Goal: Information Seeking & Learning: Check status

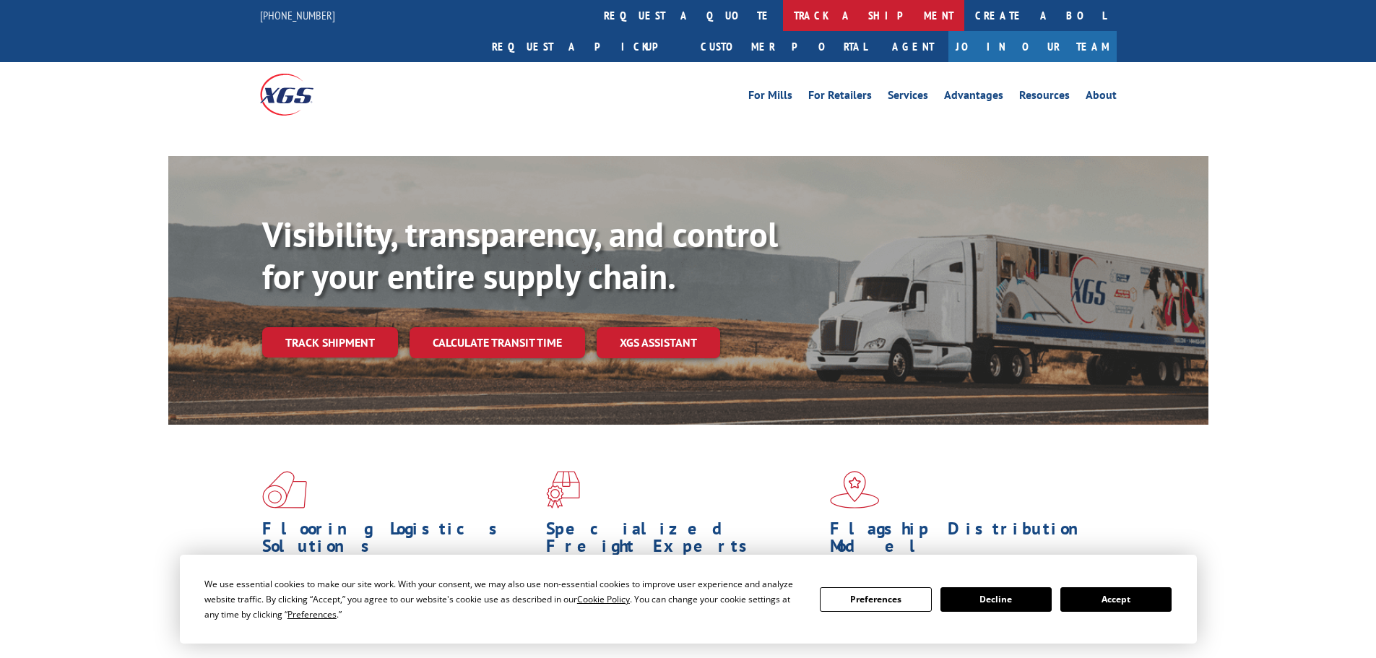
click at [783, 16] on link "track a shipment" at bounding box center [873, 15] width 181 height 31
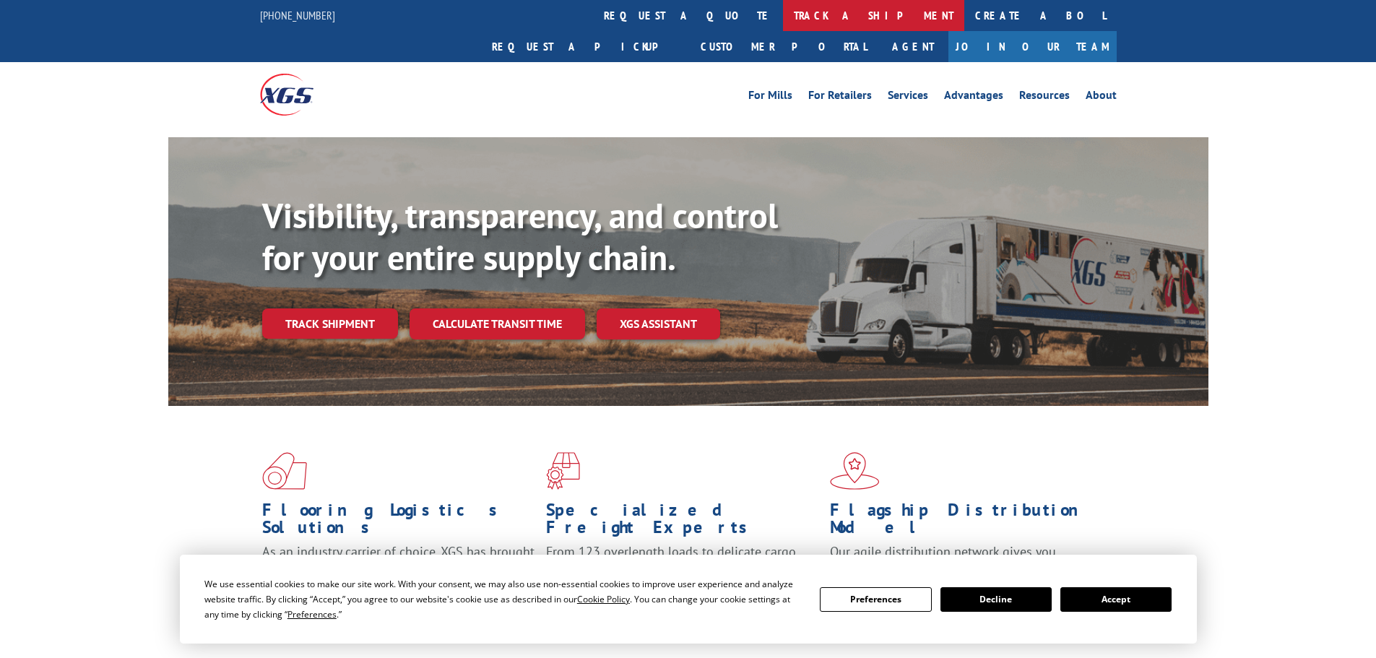
click at [783, 14] on link "track a shipment" at bounding box center [873, 15] width 181 height 31
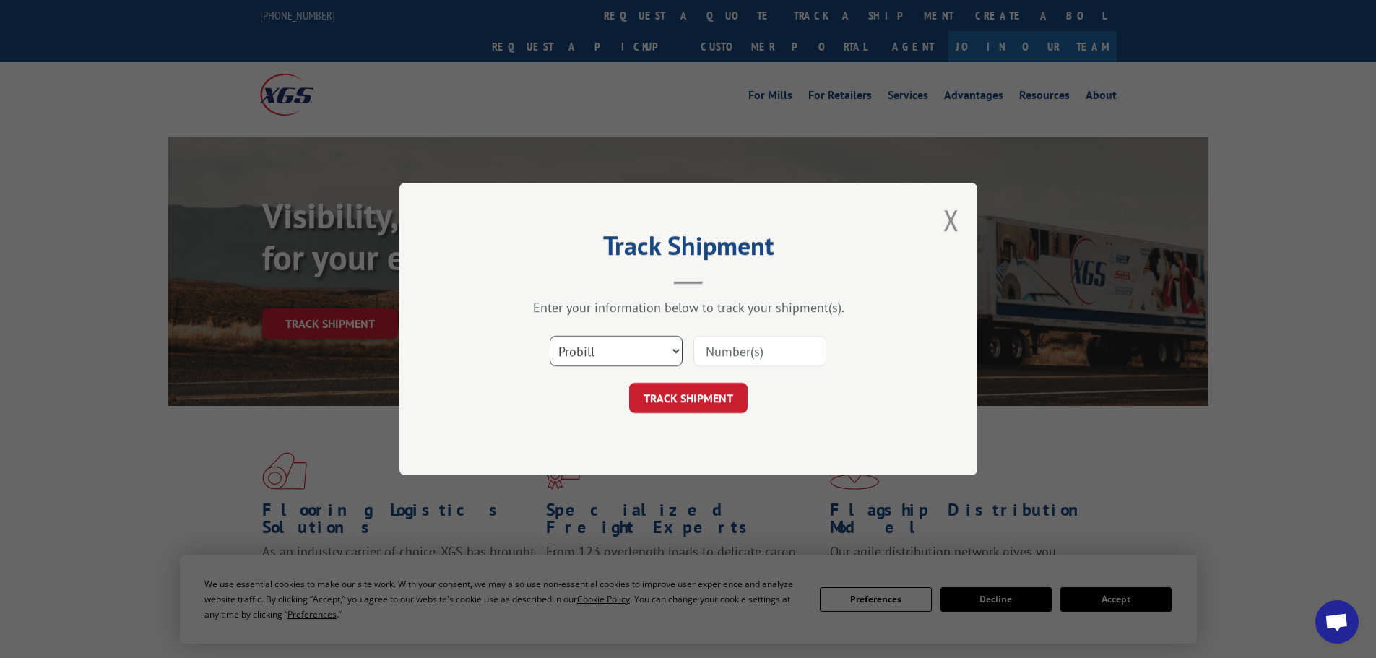
click at [602, 359] on select "Select category... Probill BOL PO" at bounding box center [616, 351] width 133 height 30
select select "bol"
click at [550, 336] on select "Select category... Probill BOL PO" at bounding box center [616, 351] width 133 height 30
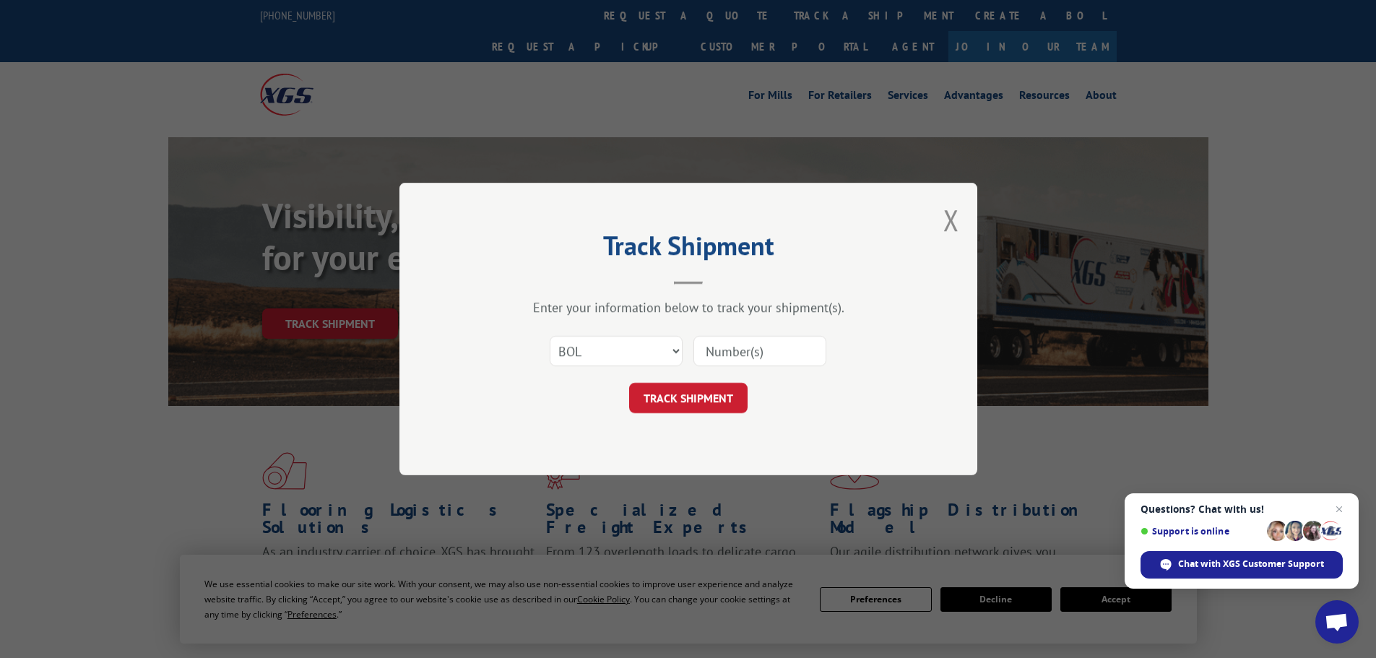
click at [706, 352] on input at bounding box center [759, 351] width 133 height 30
paste input "6016576"
type input "6016576"
click at [701, 401] on button "TRACK SHIPMENT" at bounding box center [688, 398] width 118 height 30
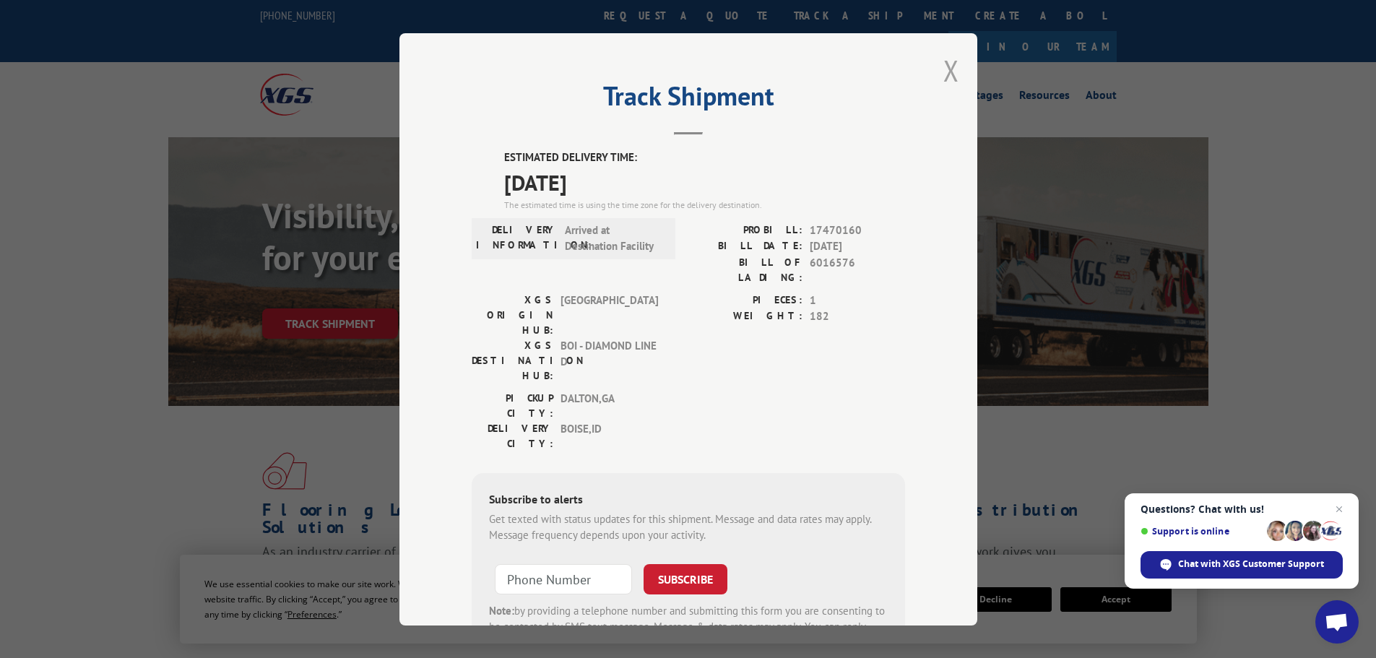
click at [943, 72] on button "Close modal" at bounding box center [951, 70] width 16 height 38
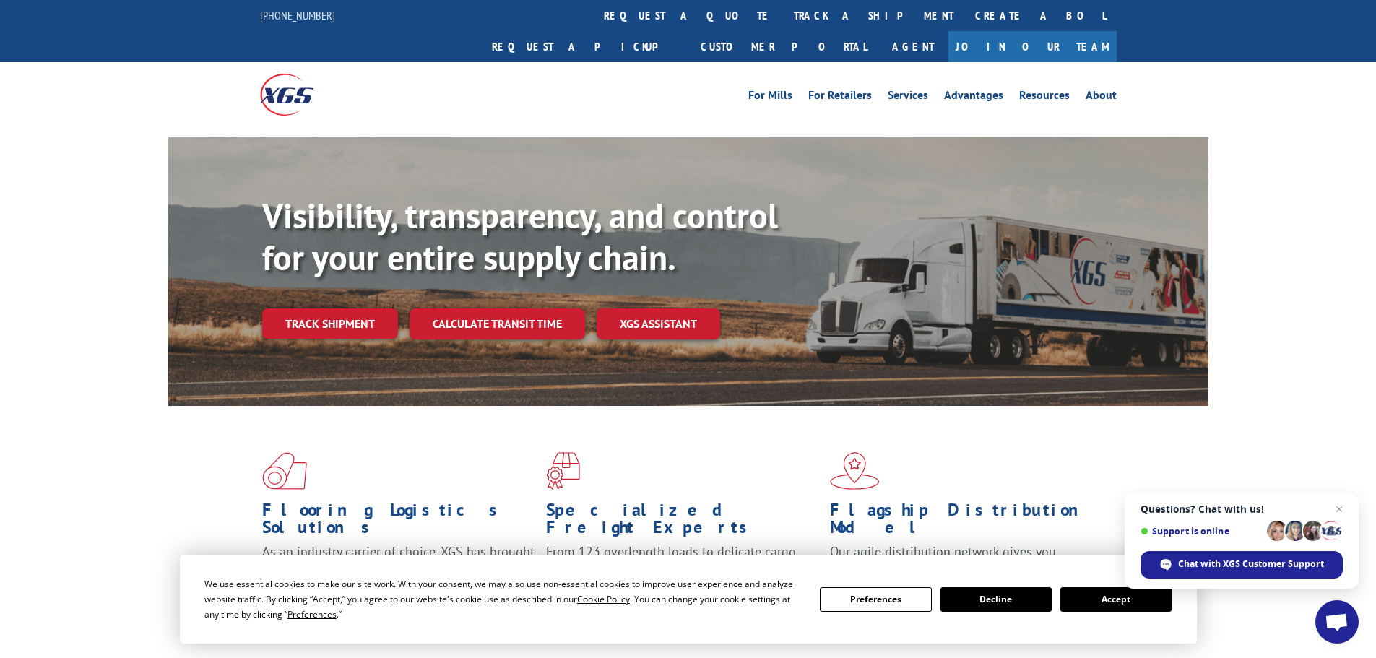
click at [1120, 435] on div "Flooring Logistics Solutions As an industry carrier of choice, XGS has brought …" at bounding box center [688, 538] width 1040 height 265
click at [1336, 508] on span "Close chat" at bounding box center [1339, 509] width 18 height 18
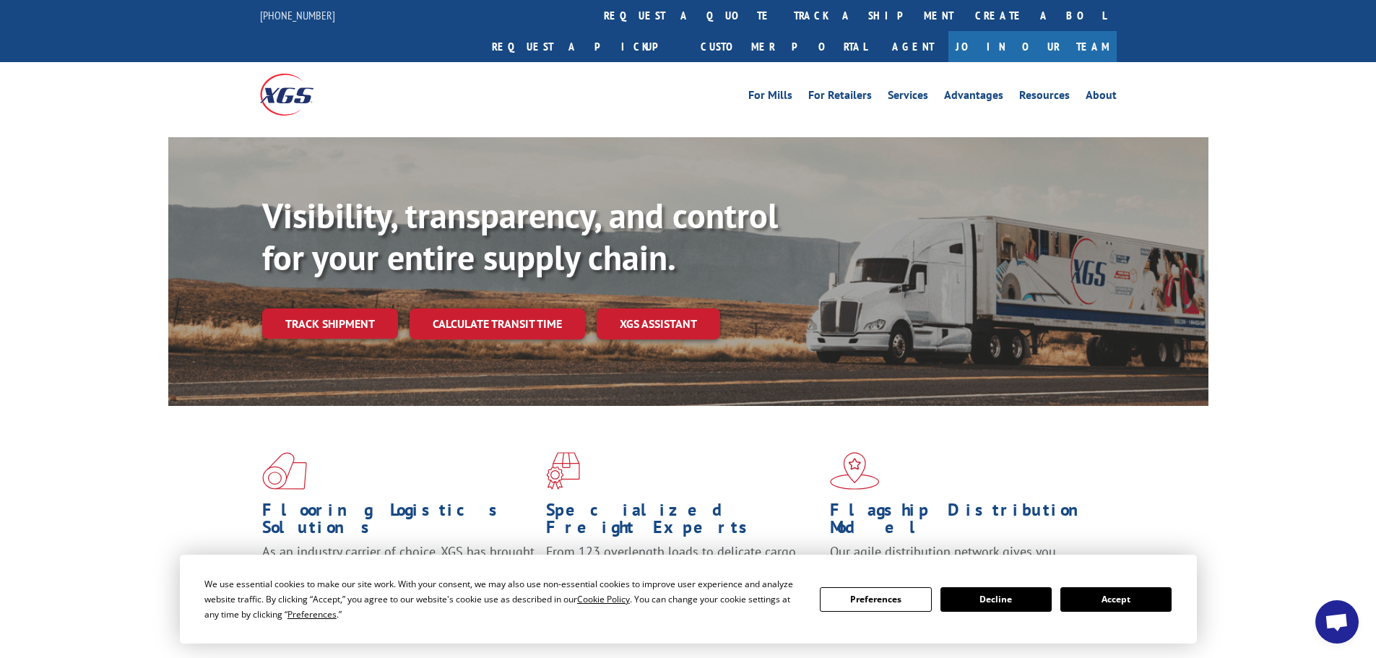
click at [1160, 458] on div "Flooring Logistics Solutions As an industry carrier of choice, XGS has brought …" at bounding box center [688, 538] width 1040 height 265
click at [783, 18] on link "track a shipment" at bounding box center [873, 15] width 181 height 31
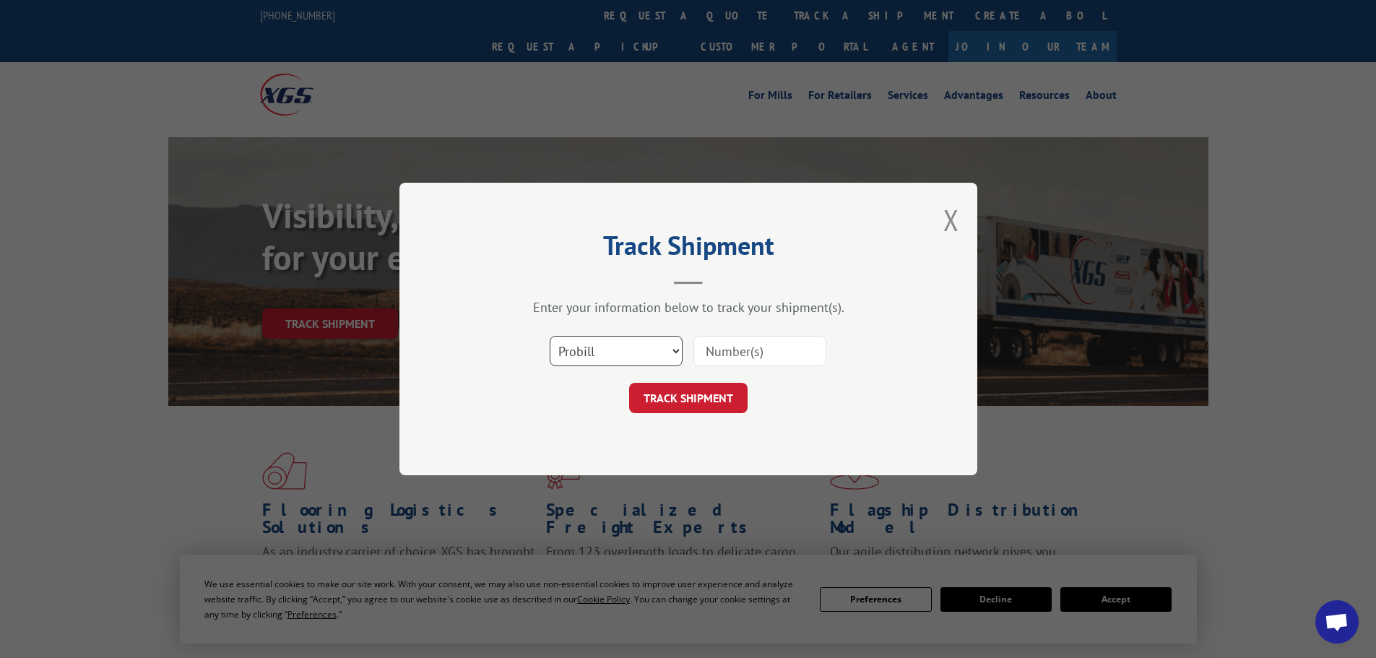
drag, startPoint x: 601, startPoint y: 355, endPoint x: 596, endPoint y: 365, distance: 10.7
click at [602, 355] on select "Select category... Probill BOL PO" at bounding box center [616, 351] width 133 height 30
select select "bol"
click at [550, 336] on select "Select category... Probill BOL PO" at bounding box center [616, 351] width 133 height 30
click at [708, 355] on input at bounding box center [759, 351] width 133 height 30
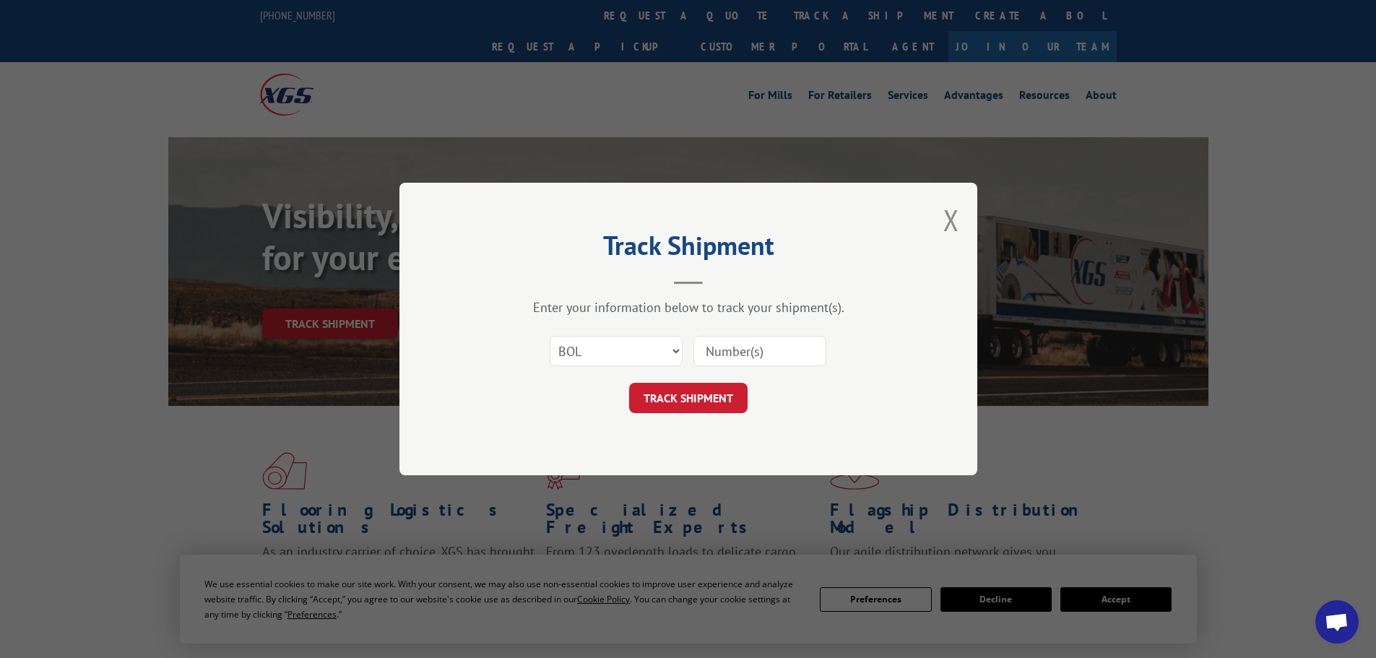
paste input "6021732"
type input "6021732"
click at [682, 401] on button "TRACK SHIPMENT" at bounding box center [688, 398] width 118 height 30
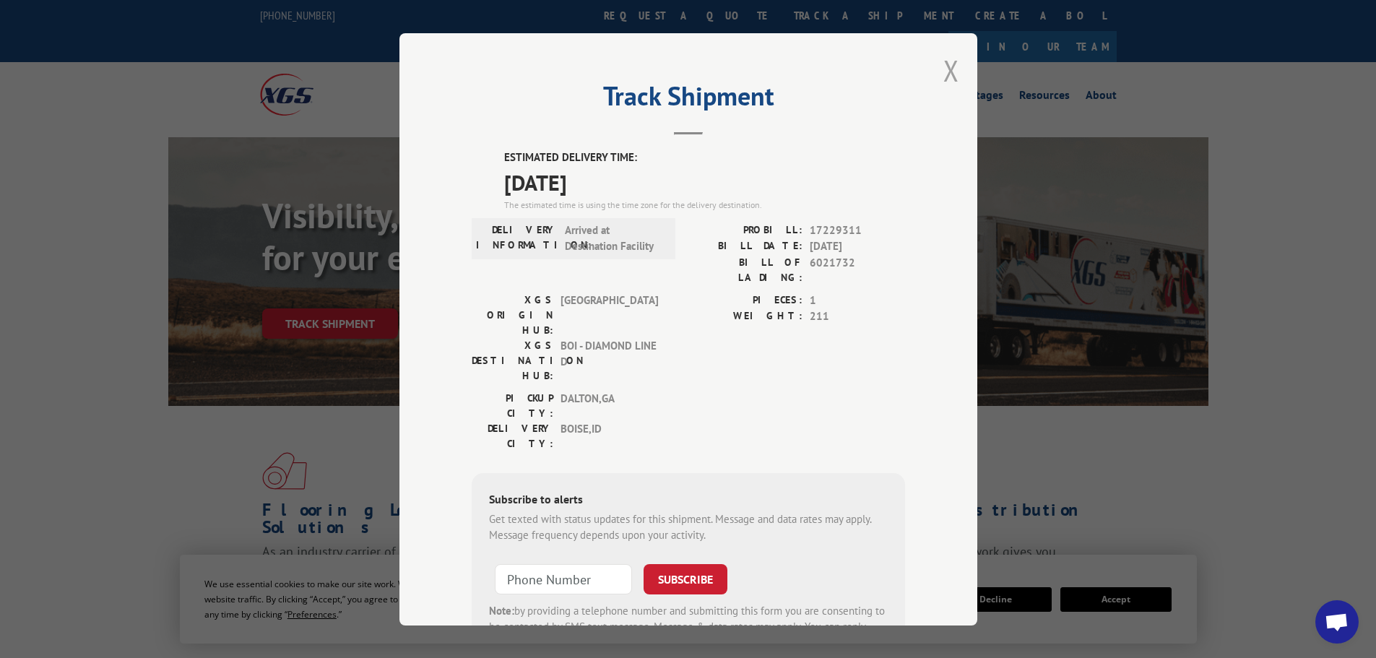
click at [945, 71] on button "Close modal" at bounding box center [951, 70] width 16 height 38
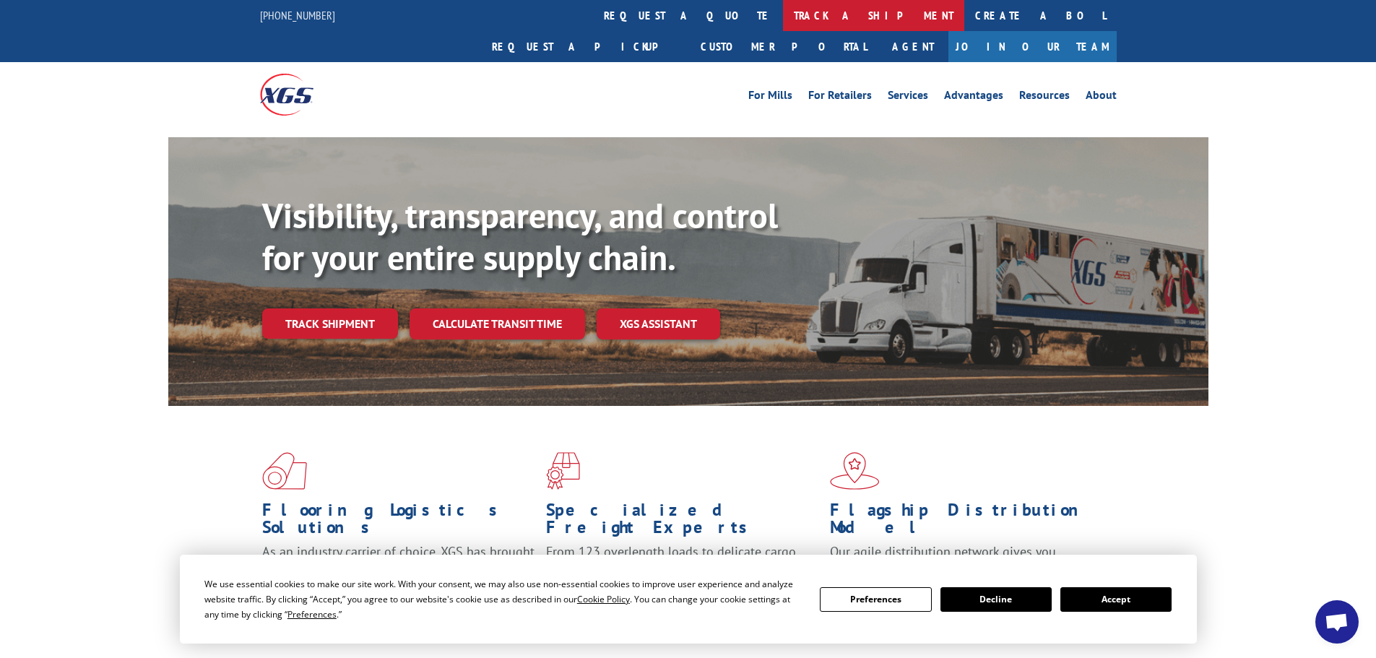
click at [783, 22] on link "track a shipment" at bounding box center [873, 15] width 181 height 31
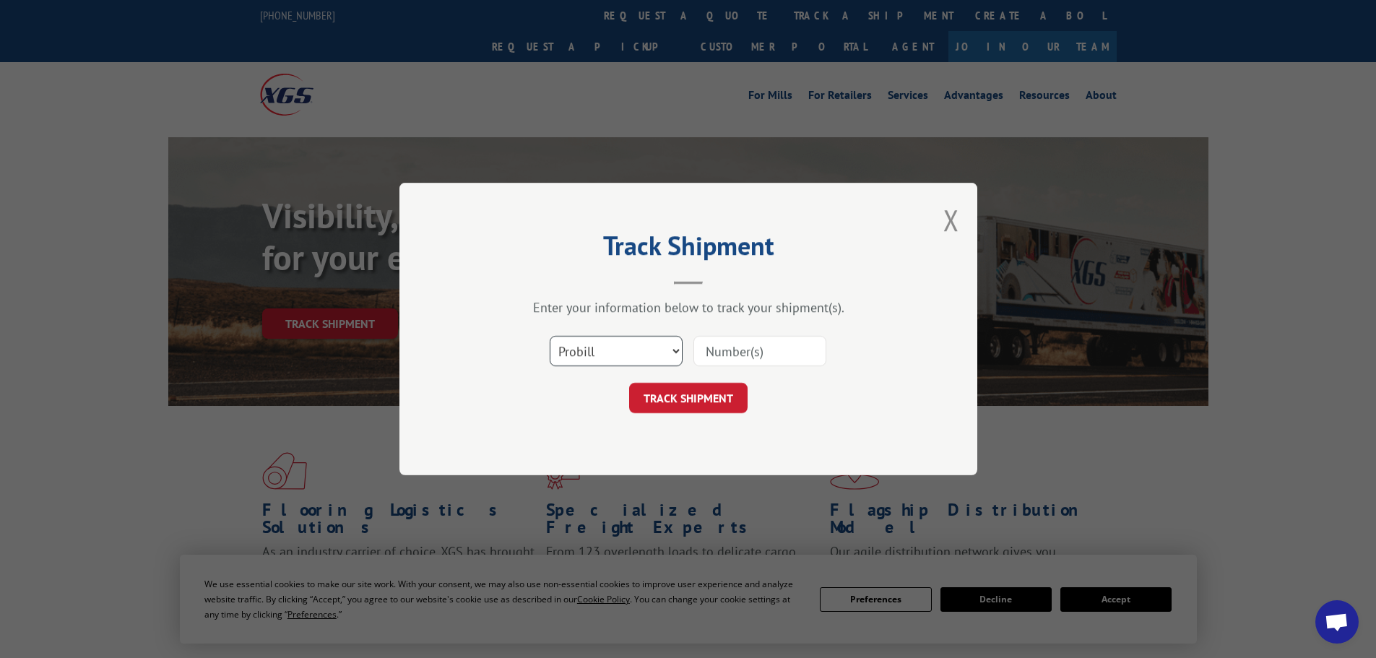
drag, startPoint x: 593, startPoint y: 360, endPoint x: 603, endPoint y: 360, distance: 10.1
click at [593, 360] on select "Select category... Probill BOL PO" at bounding box center [616, 351] width 133 height 30
select select "bol"
click at [550, 336] on select "Select category... Probill BOL PO" at bounding box center [616, 351] width 133 height 30
click at [714, 356] on input at bounding box center [759, 351] width 133 height 30
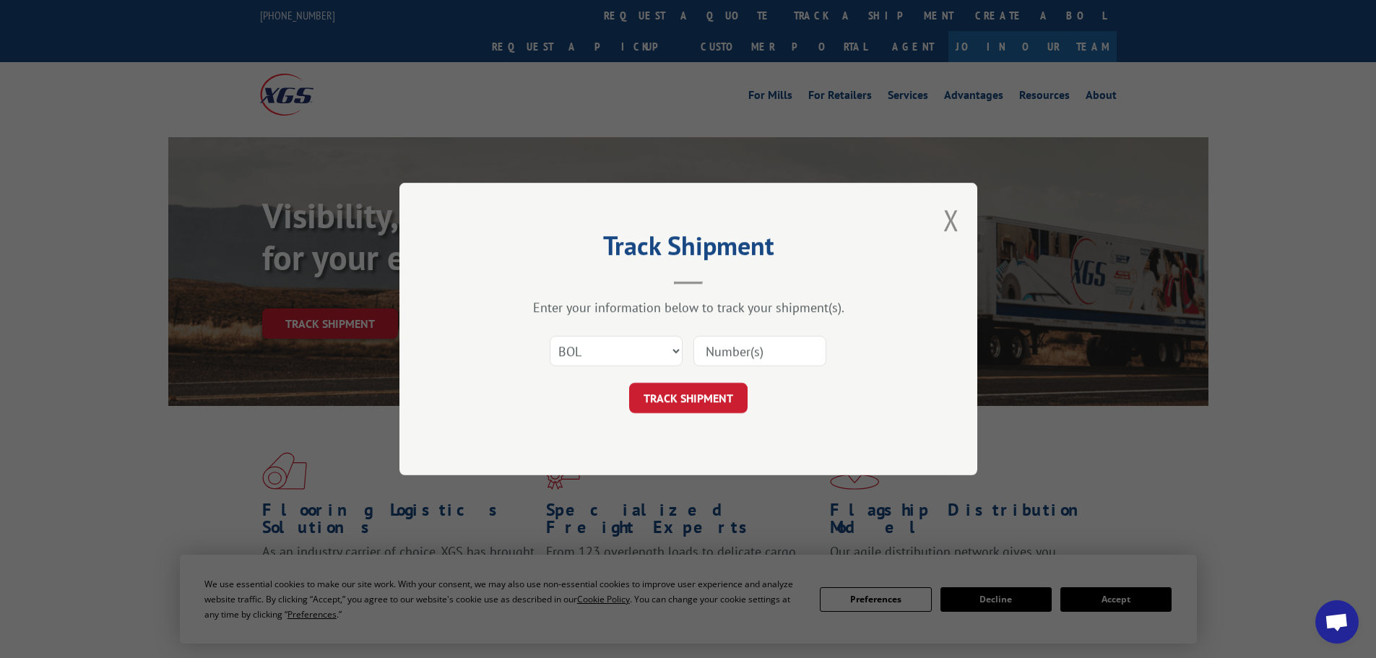
paste input "6021731"
type input "6021731"
click at [677, 399] on button "TRACK SHIPMENT" at bounding box center [688, 398] width 118 height 30
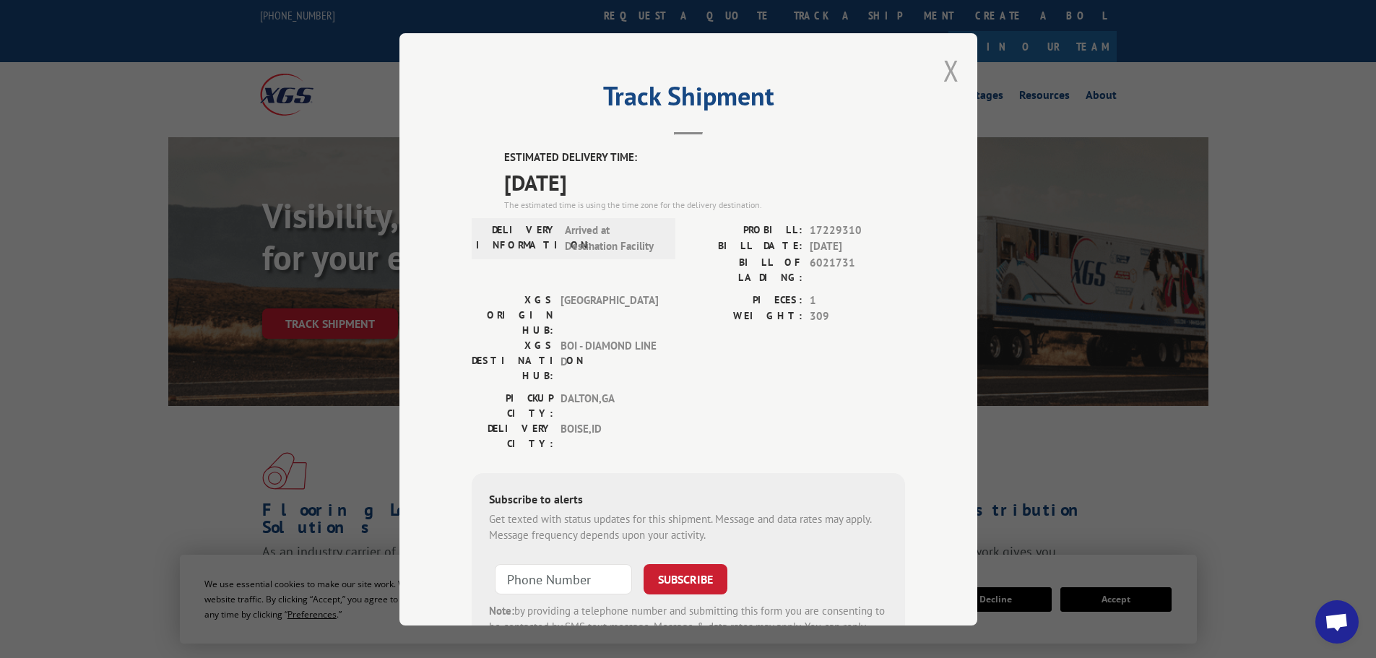
click at [943, 69] on button "Close modal" at bounding box center [951, 70] width 16 height 38
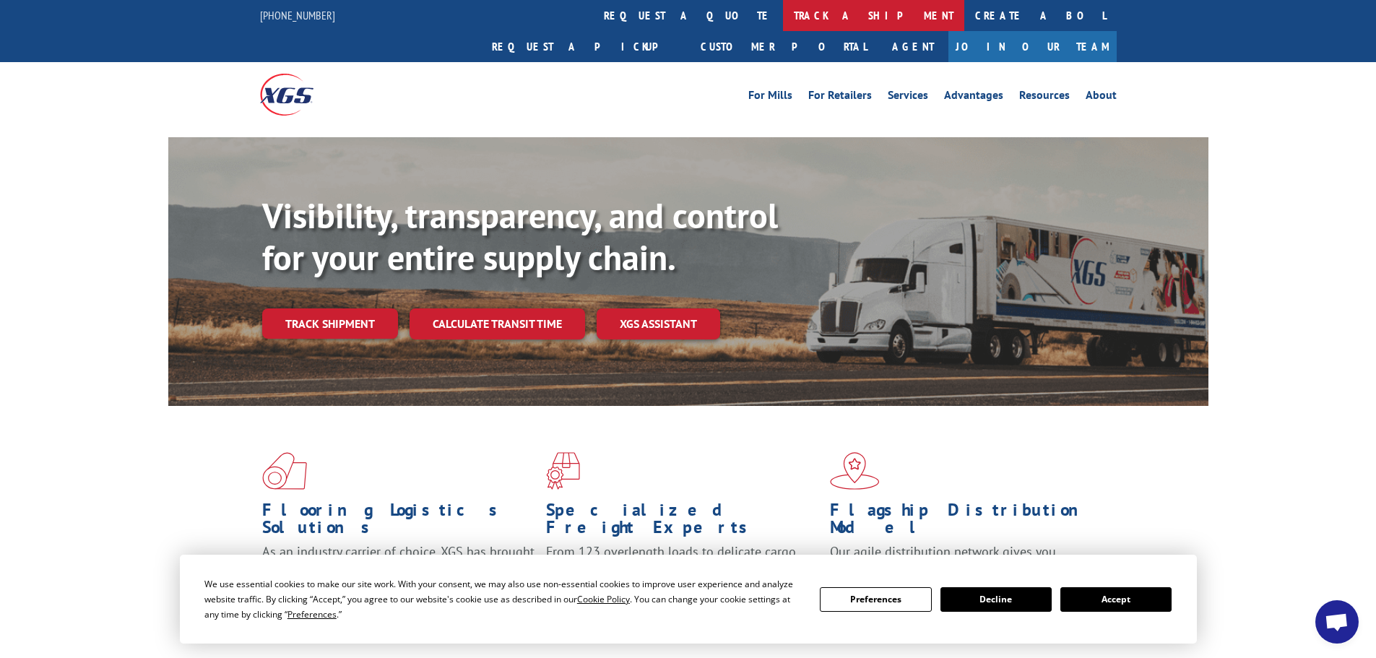
click at [783, 19] on link "track a shipment" at bounding box center [873, 15] width 181 height 31
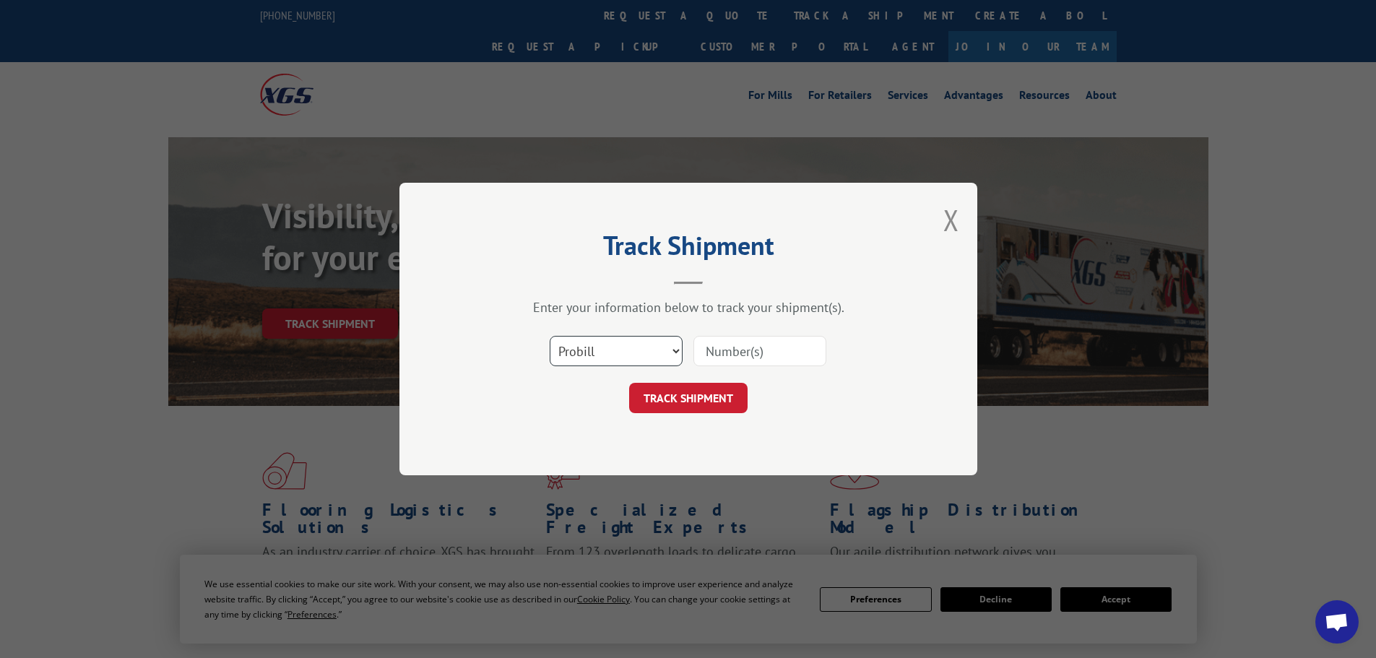
click at [604, 364] on select "Select category... Probill BOL PO" at bounding box center [616, 351] width 133 height 30
select select "bol"
click at [550, 336] on select "Select category... Probill BOL PO" at bounding box center [616, 351] width 133 height 30
click at [711, 346] on input at bounding box center [759, 351] width 133 height 30
paste input "6021731"
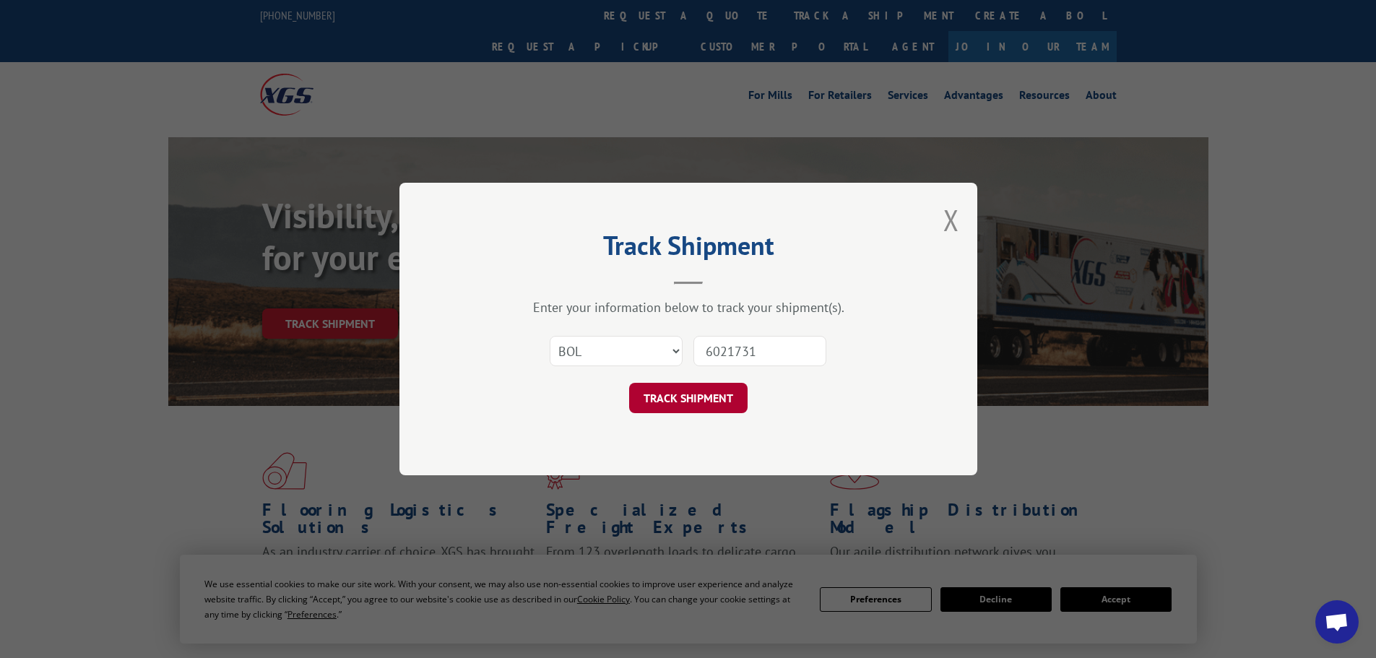
type input "6021731"
click at [695, 396] on button "TRACK SHIPMENT" at bounding box center [688, 398] width 118 height 30
